Goal: Book appointment/travel/reservation

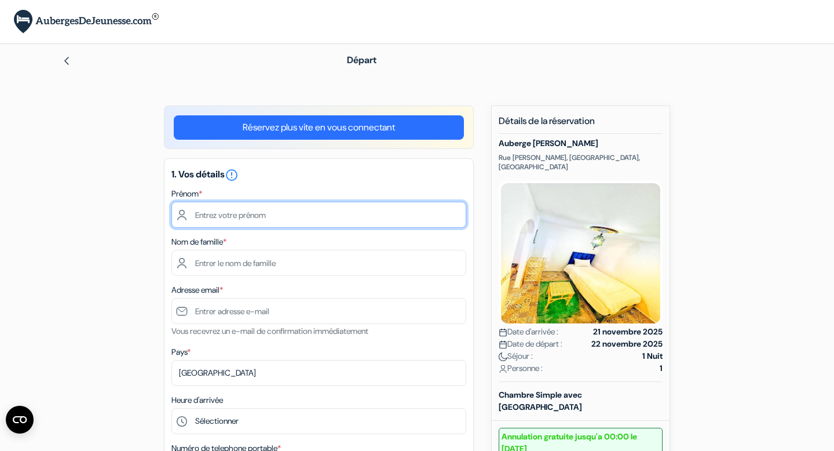
click at [275, 214] on input "text" at bounding box center [318, 215] width 295 height 26
type input "Kripa"
type input "Fernandes"
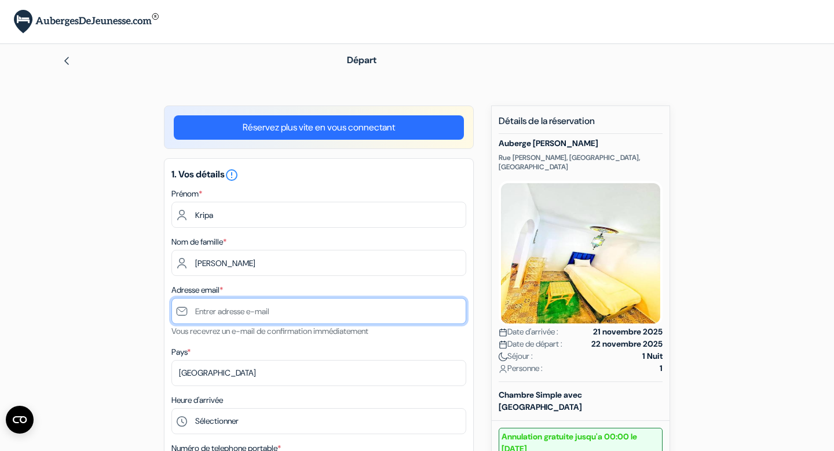
type input "[PERSON_NAME][EMAIL_ADDRESS][DOMAIN_NAME]"
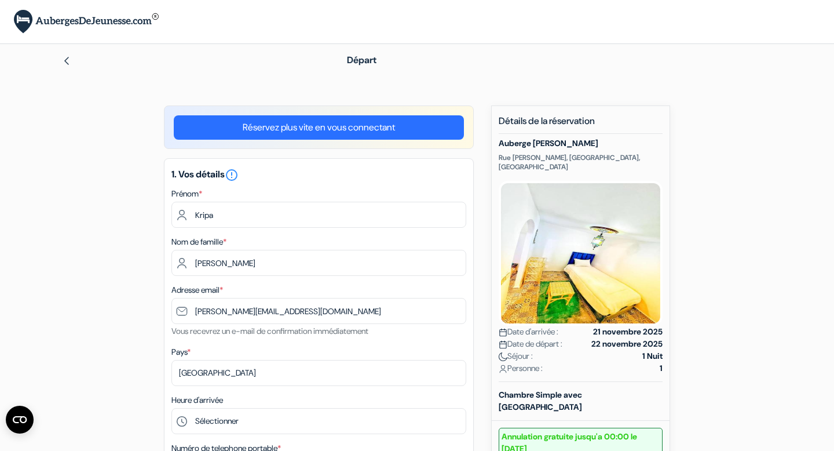
type input "0754513659"
click at [248, 218] on input "Kripa" at bounding box center [318, 215] width 295 height 26
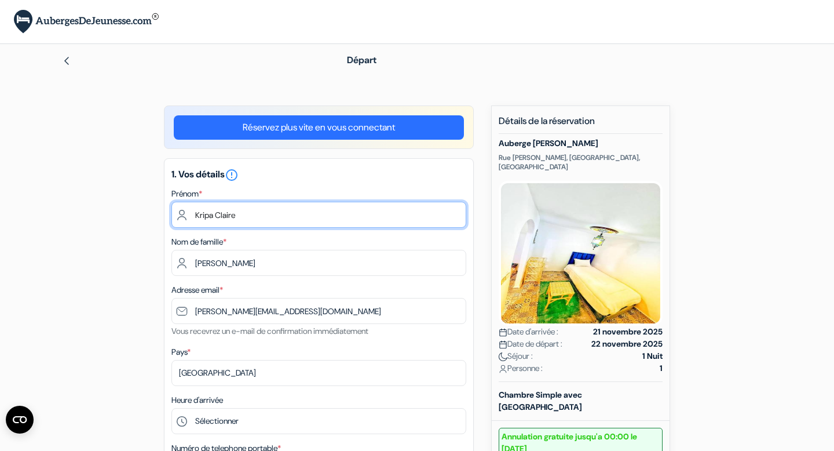
type input "Kripa Claire"
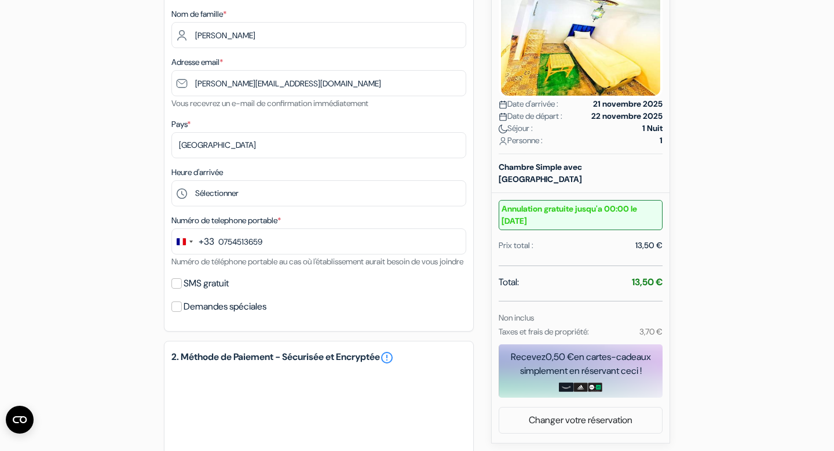
scroll to position [230, 0]
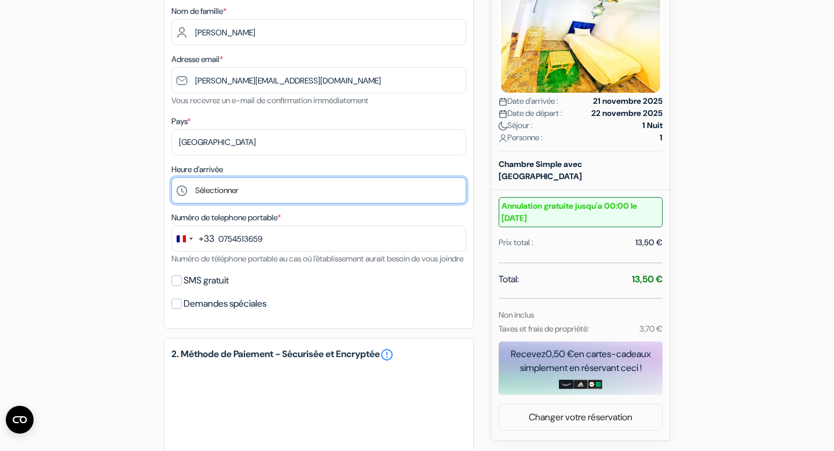
click at [211, 193] on select "Sélectionner 13:00 14:00 15:00 16:00 17:00 18:00 19:00 20:00 21:00 22:00 23:00 …" at bounding box center [318, 190] width 295 height 26
select select "23"
click at [171, 178] on select "Sélectionner 13:00 14:00 15:00 16:00 17:00 18:00 19:00 20:00 21:00 22:00 23:00 …" at bounding box center [318, 190] width 295 height 26
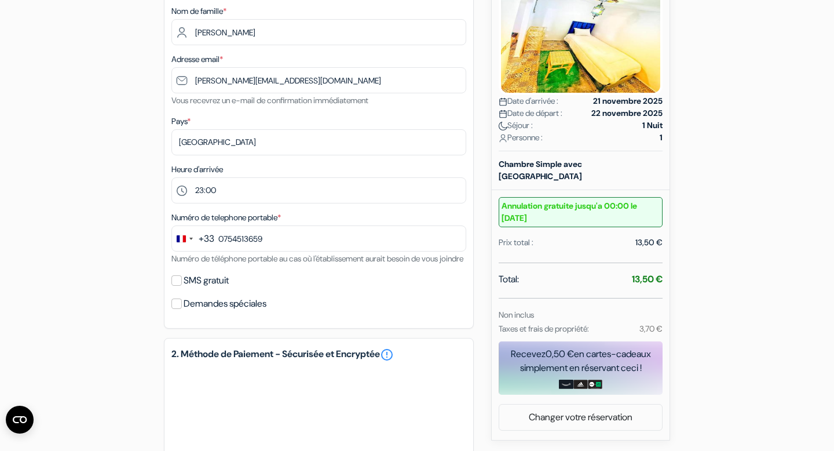
click at [111, 257] on div "add_box Auberge Tanger Medina Rue Ben Charki, Tangier, Maroc Détails de l'établ…" at bounding box center [417, 300] width 764 height 850
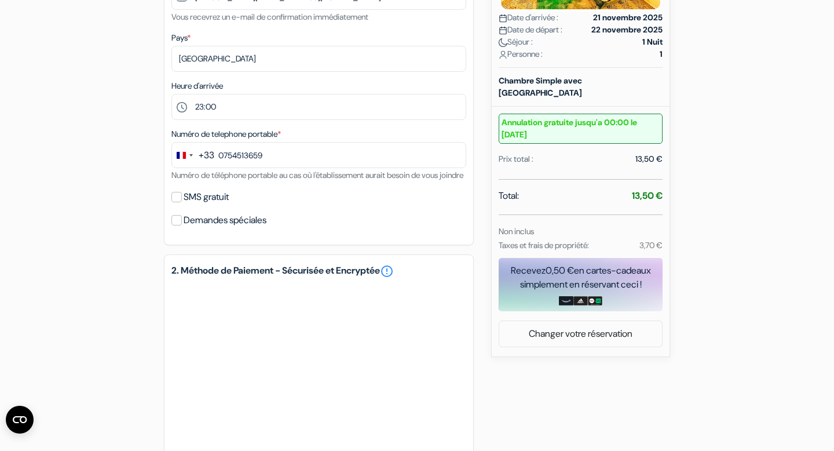
scroll to position [320, 0]
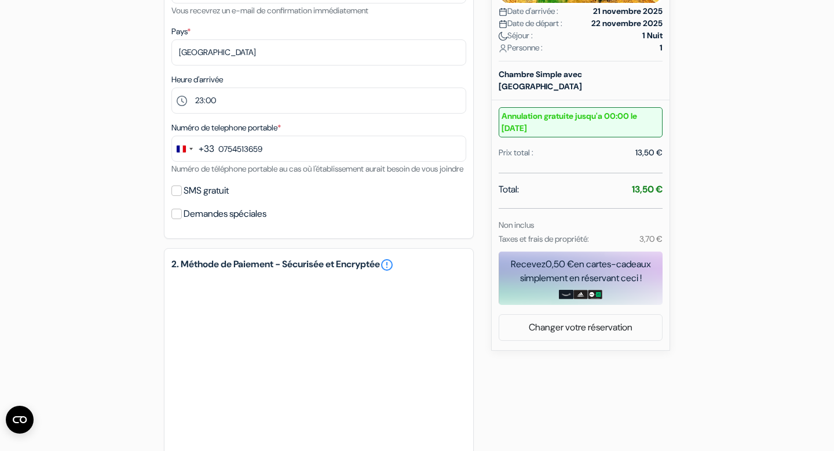
click at [197, 199] on label "SMS gratuit" at bounding box center [206, 190] width 45 height 16
click at [182, 196] on input "SMS gratuit" at bounding box center [176, 190] width 10 height 10
checkbox input "true"
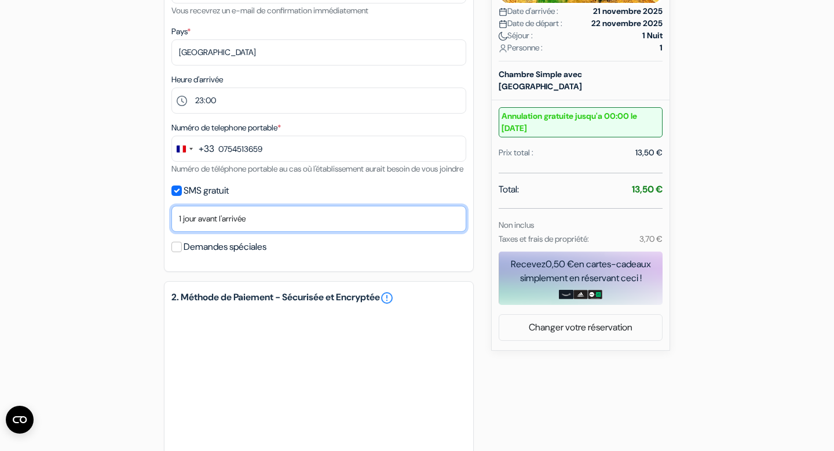
click at [204, 232] on select "Non merci Maintenant Le jour de votre arrivée 1 jour avant l'arrivée 2 jours av…" at bounding box center [318, 219] width 295 height 26
click at [171, 221] on select "Non merci Maintenant Le jour de votre arrivée 1 jour avant l'arrivée 2 jours av…" at bounding box center [318, 219] width 295 height 26
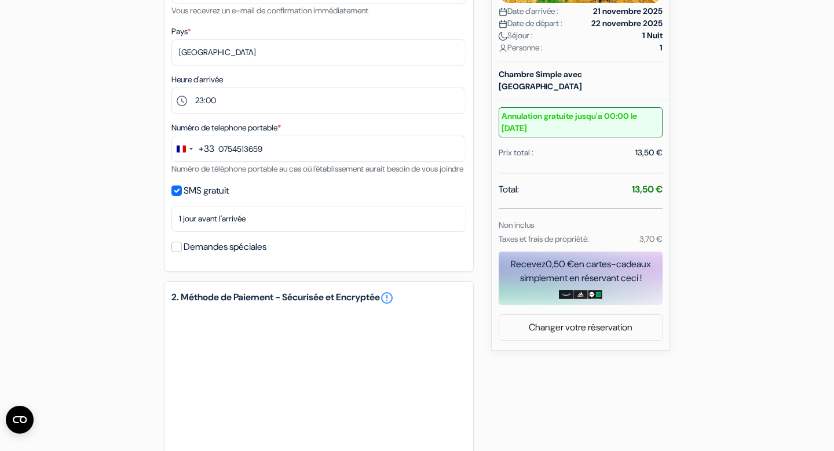
click at [206, 255] on label "Demandes spéciales" at bounding box center [225, 247] width 83 height 16
click at [182, 252] on input "Demandes spéciales" at bounding box center [176, 246] width 10 height 10
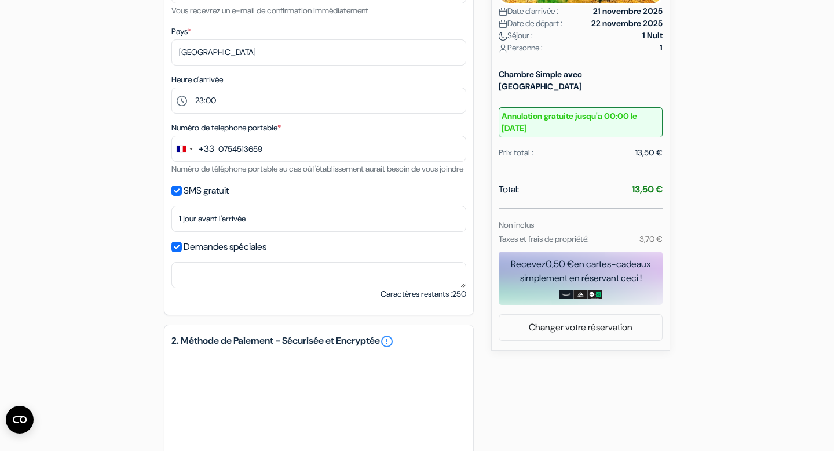
click at [206, 255] on label "Demandes spéciales" at bounding box center [225, 247] width 83 height 16
click at [182, 252] on input "Demandes spéciales" at bounding box center [176, 246] width 10 height 10
checkbox input "false"
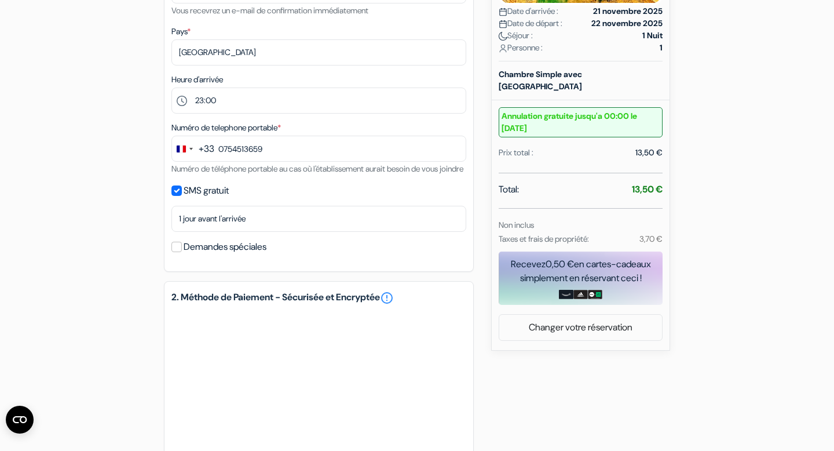
click at [86, 276] on div "add_box Auberge Tanger Medina Rue Ben Charki, Tangier, Maroc Détails de l'établ…" at bounding box center [417, 226] width 764 height 883
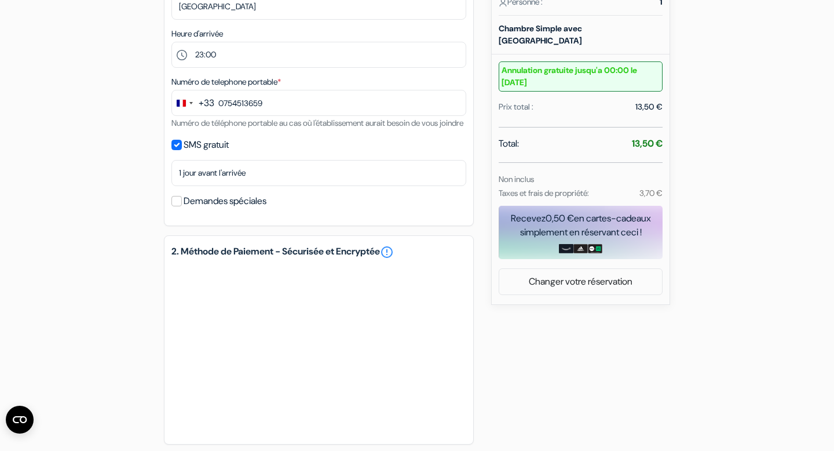
scroll to position [440, 0]
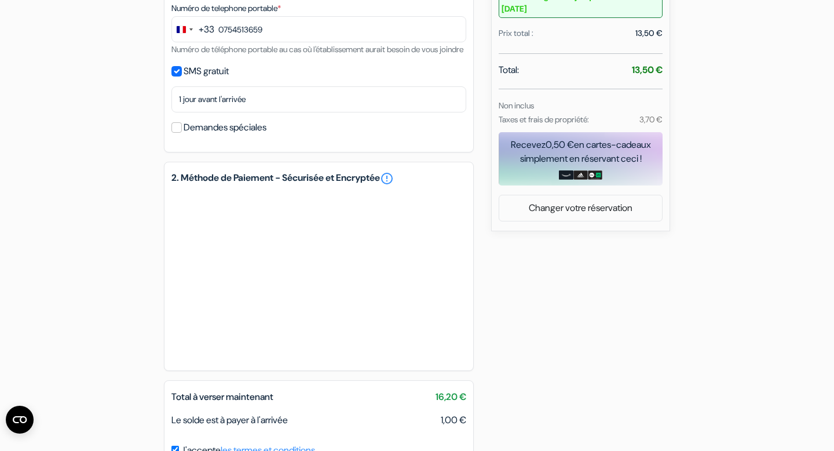
click at [573, 299] on div "add_box Auberge Tanger Medina Rue Ben Charki, Tangier, Maroc Détails de l'établ…" at bounding box center [417, 107] width 764 height 883
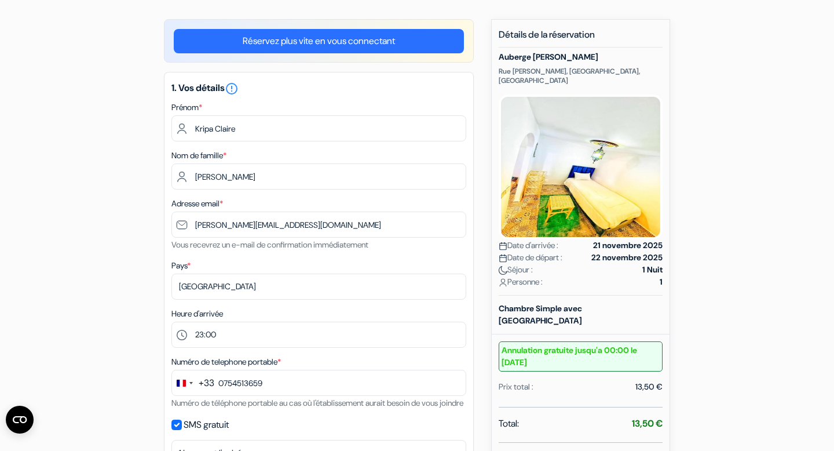
scroll to position [0, 0]
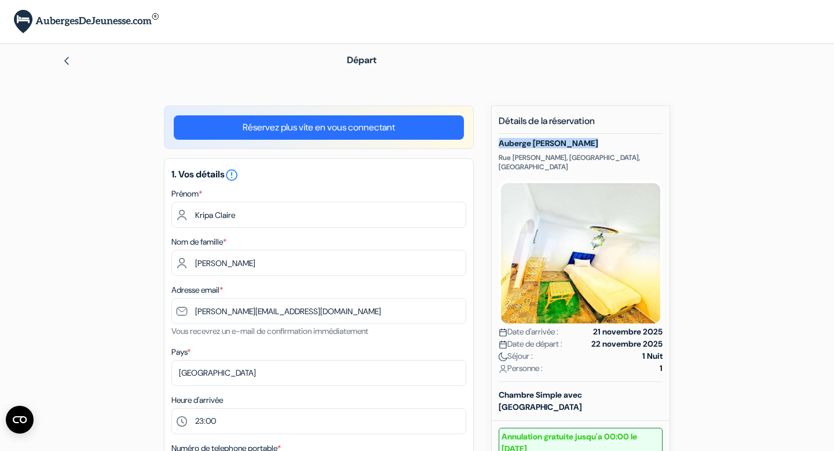
drag, startPoint x: 592, startPoint y: 145, endPoint x: 497, endPoint y: 142, distance: 94.4
click at [497, 142] on div "Nouvelle Réservation Détails de la réservation Auberge Tanger Medina Rue Ben Ch…" at bounding box center [580, 387] width 179 height 565
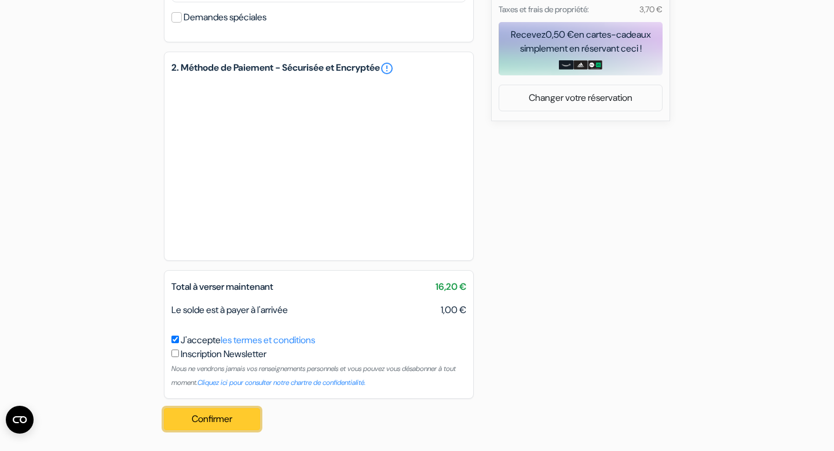
click at [208, 416] on button "Confirmer Loading..." at bounding box center [212, 419] width 96 height 22
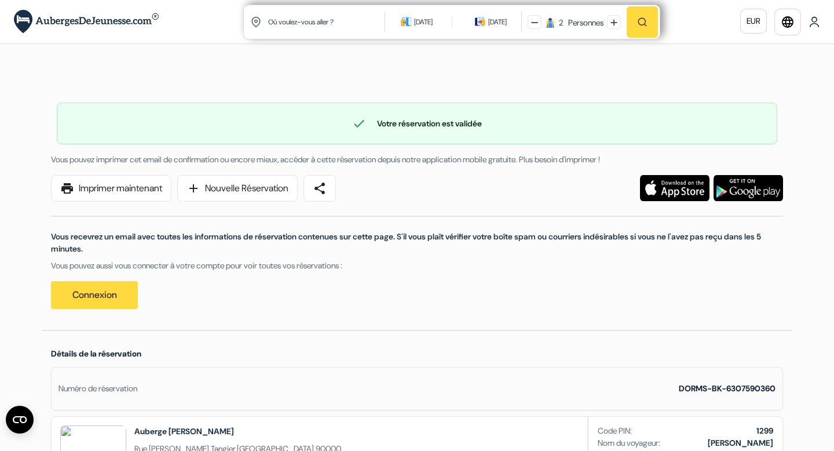
click at [390, 306] on div "Vous recevrez un email avec toutes les informations de réservation contenues su…" at bounding box center [417, 255] width 746 height 107
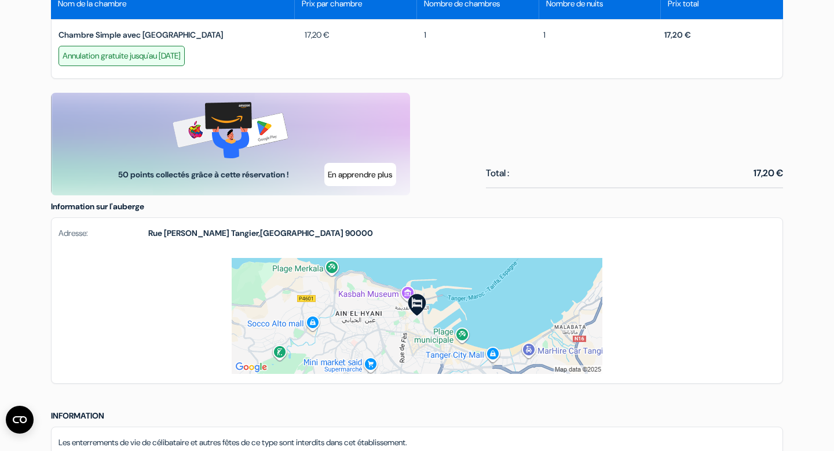
scroll to position [707, 0]
